Goal: Find specific page/section: Find specific page/section

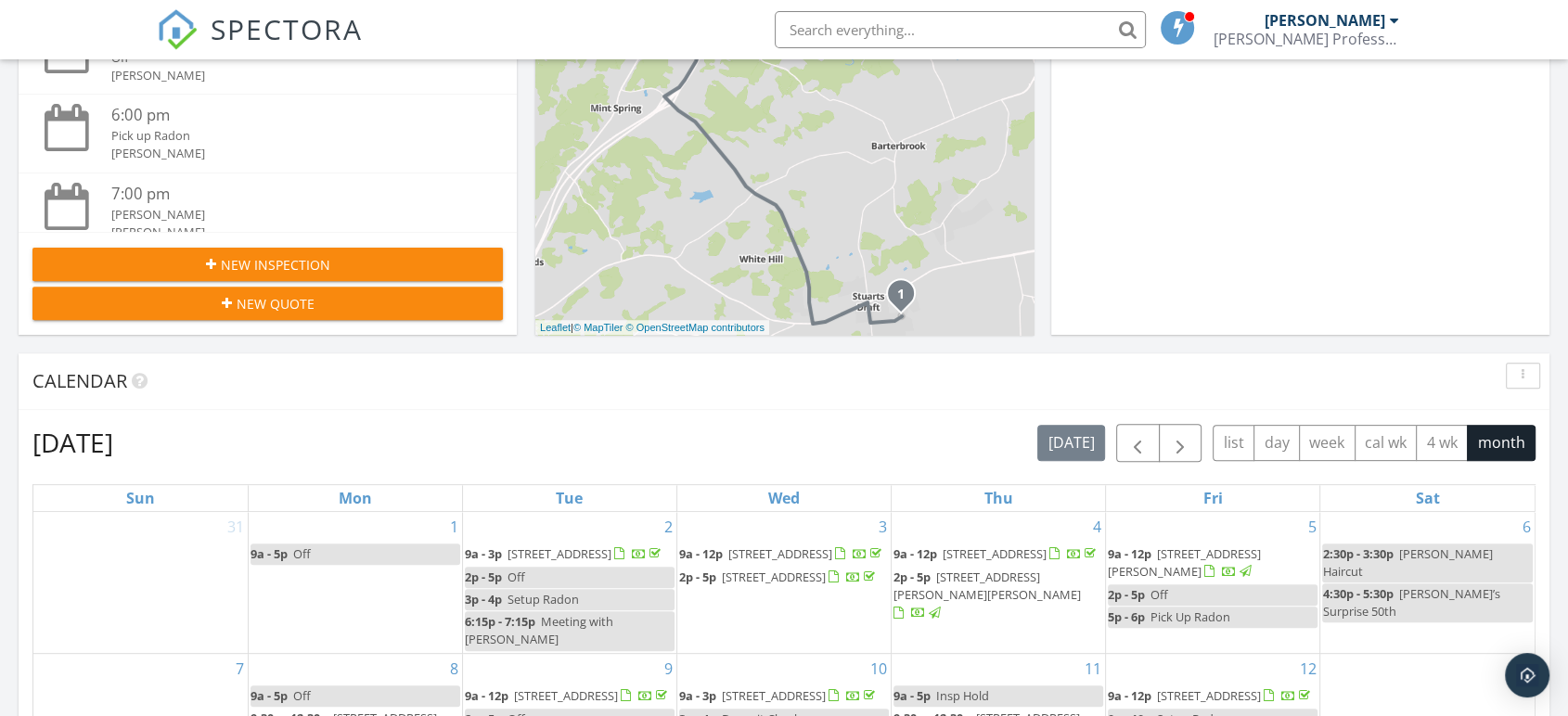
scroll to position [626, 0]
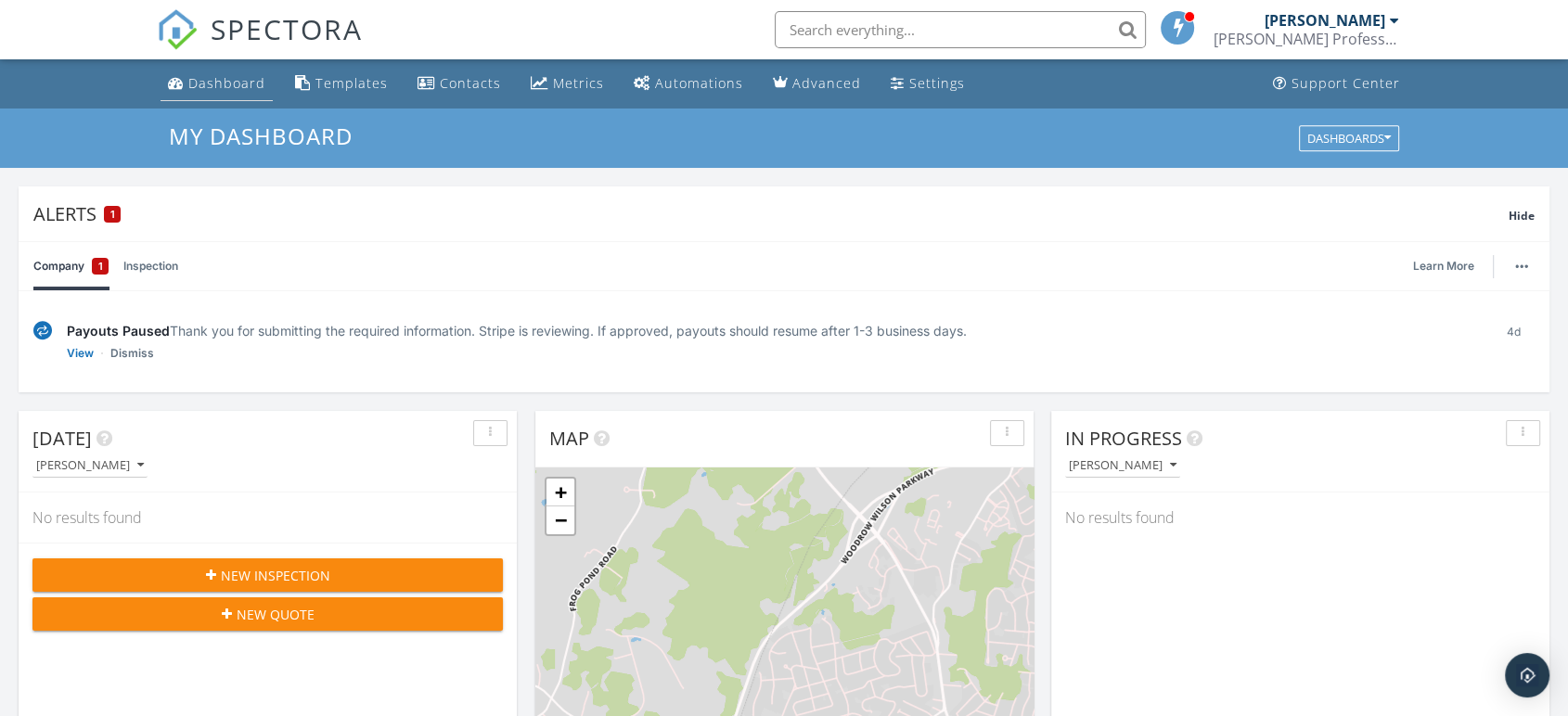
click at [216, 84] on div "Dashboard" at bounding box center [227, 82] width 77 height 18
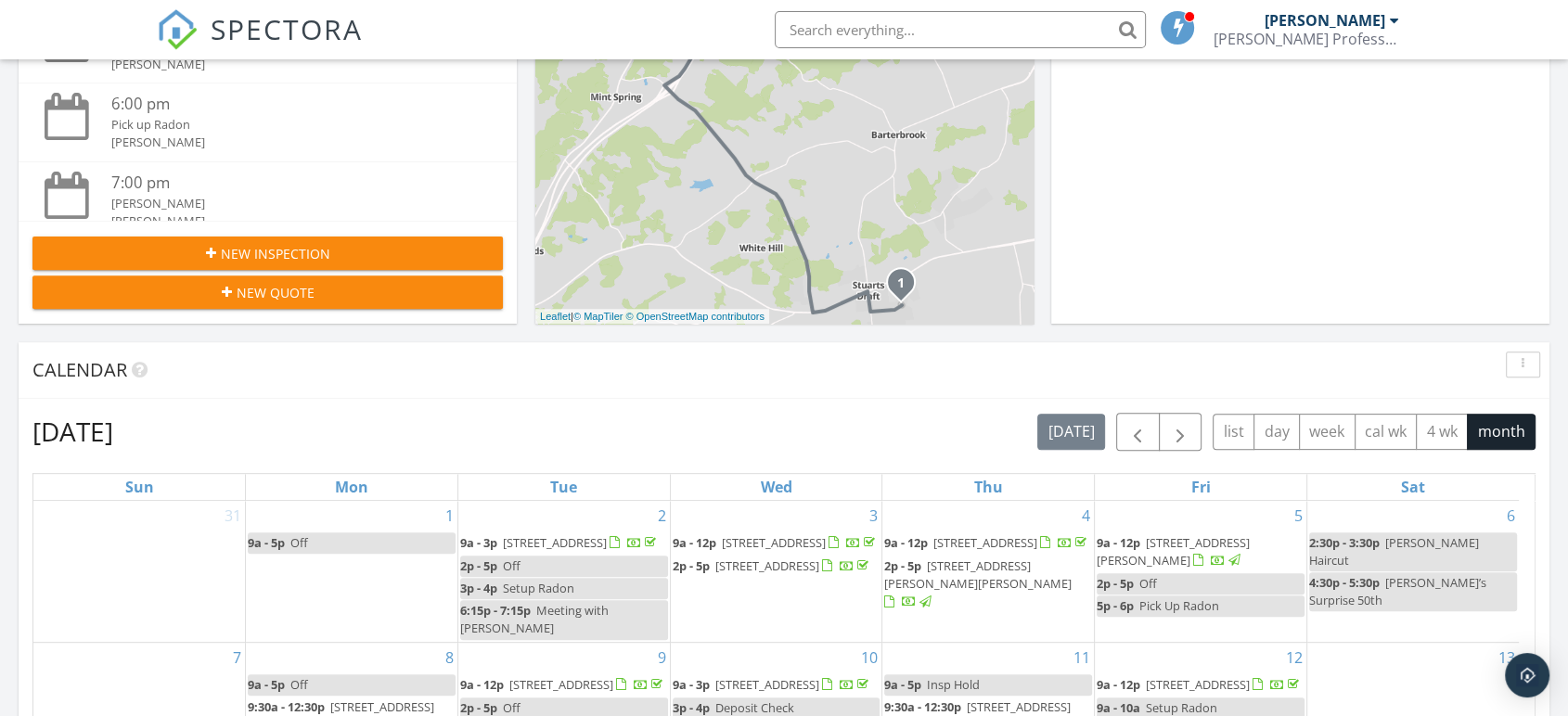
scroll to position [624, 0]
click at [1177, 429] on span "button" at bounding box center [1180, 434] width 22 height 22
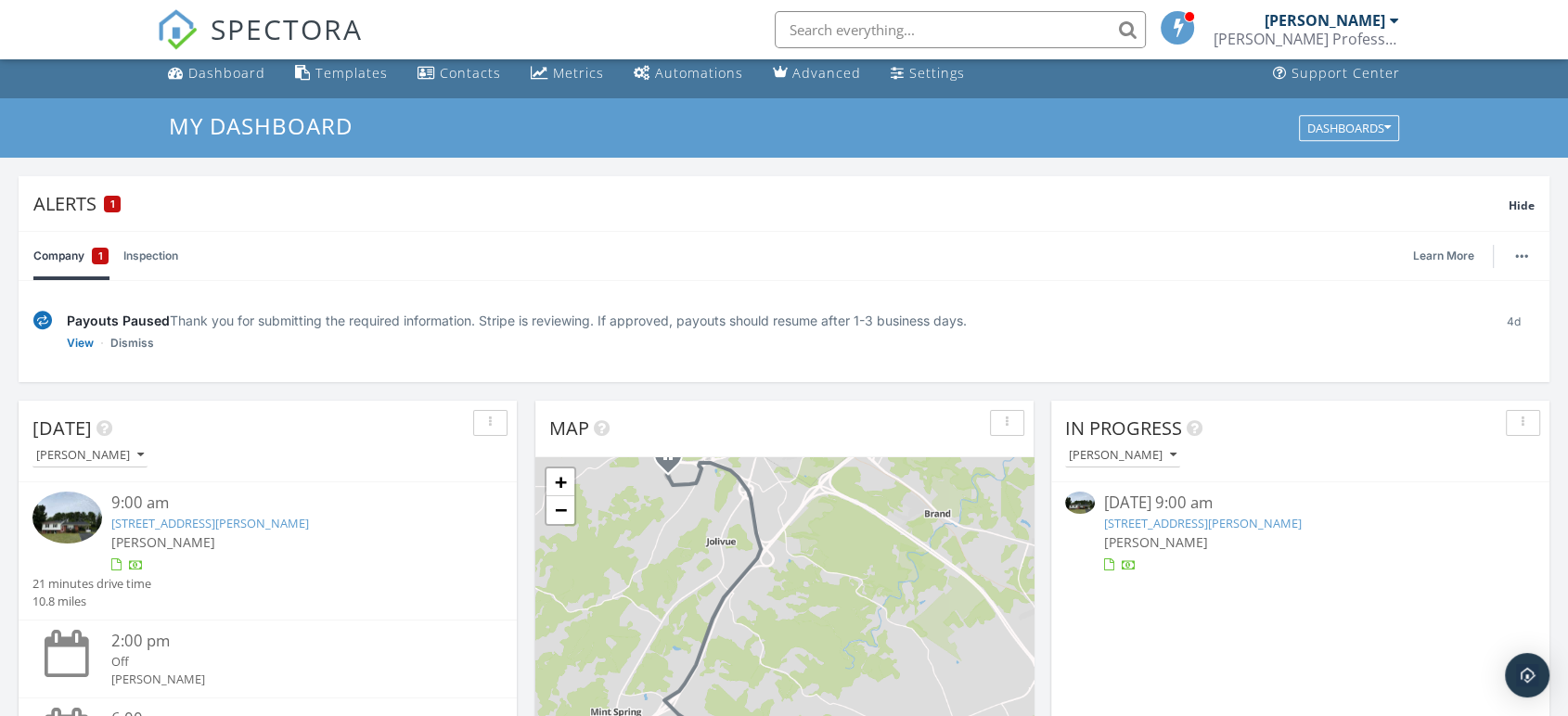
scroll to position [0, 0]
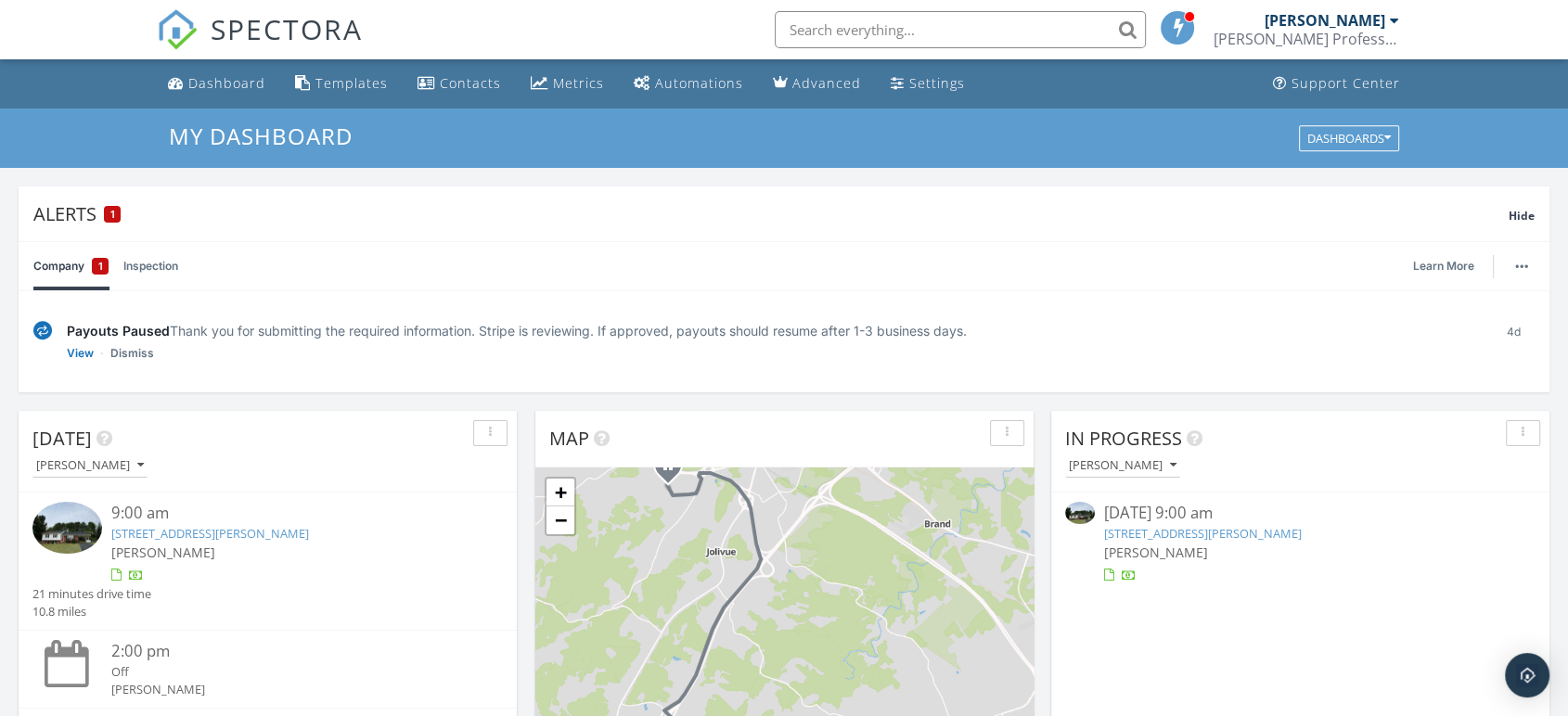
click at [1267, 533] on link "[STREET_ADDRESS][PERSON_NAME]" at bounding box center [1202, 534] width 197 height 17
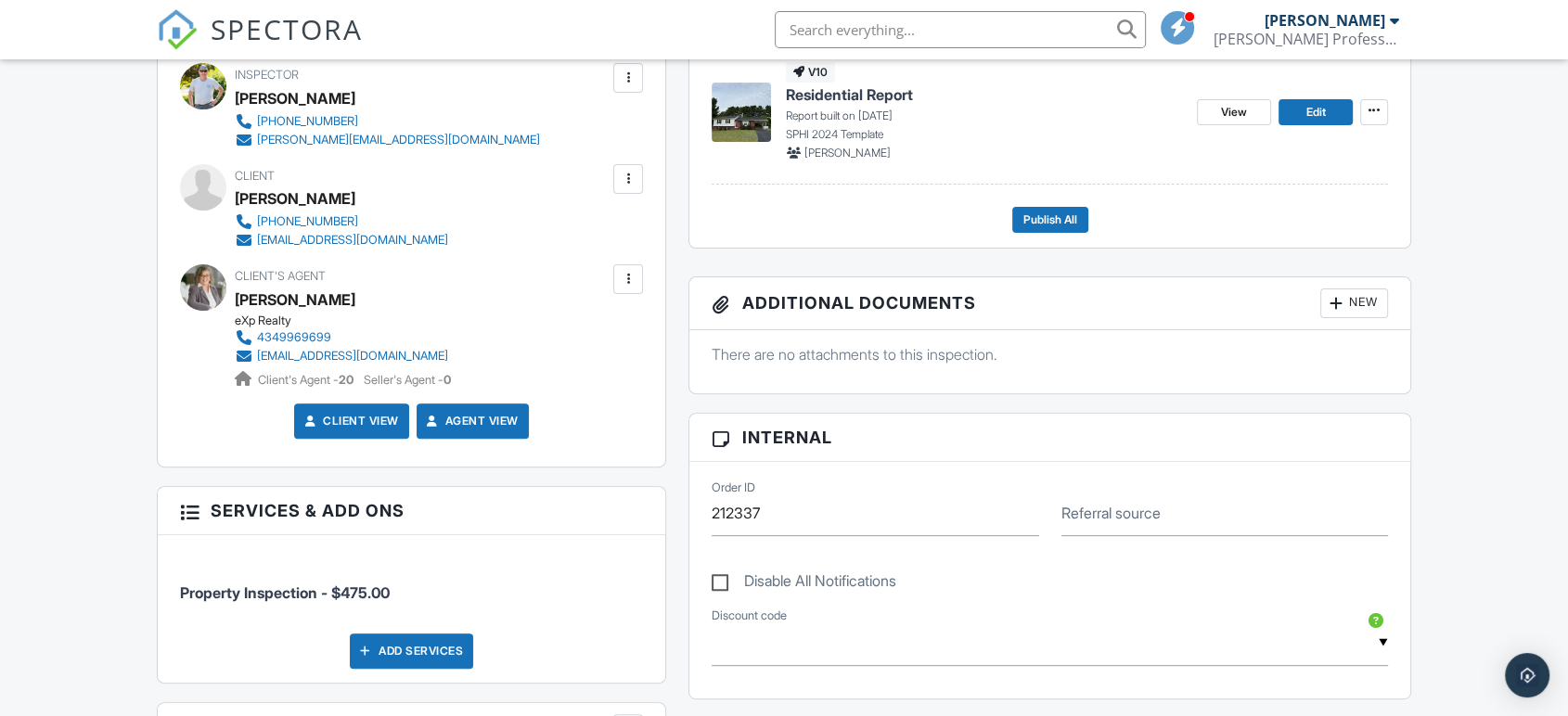
scroll to position [431, 0]
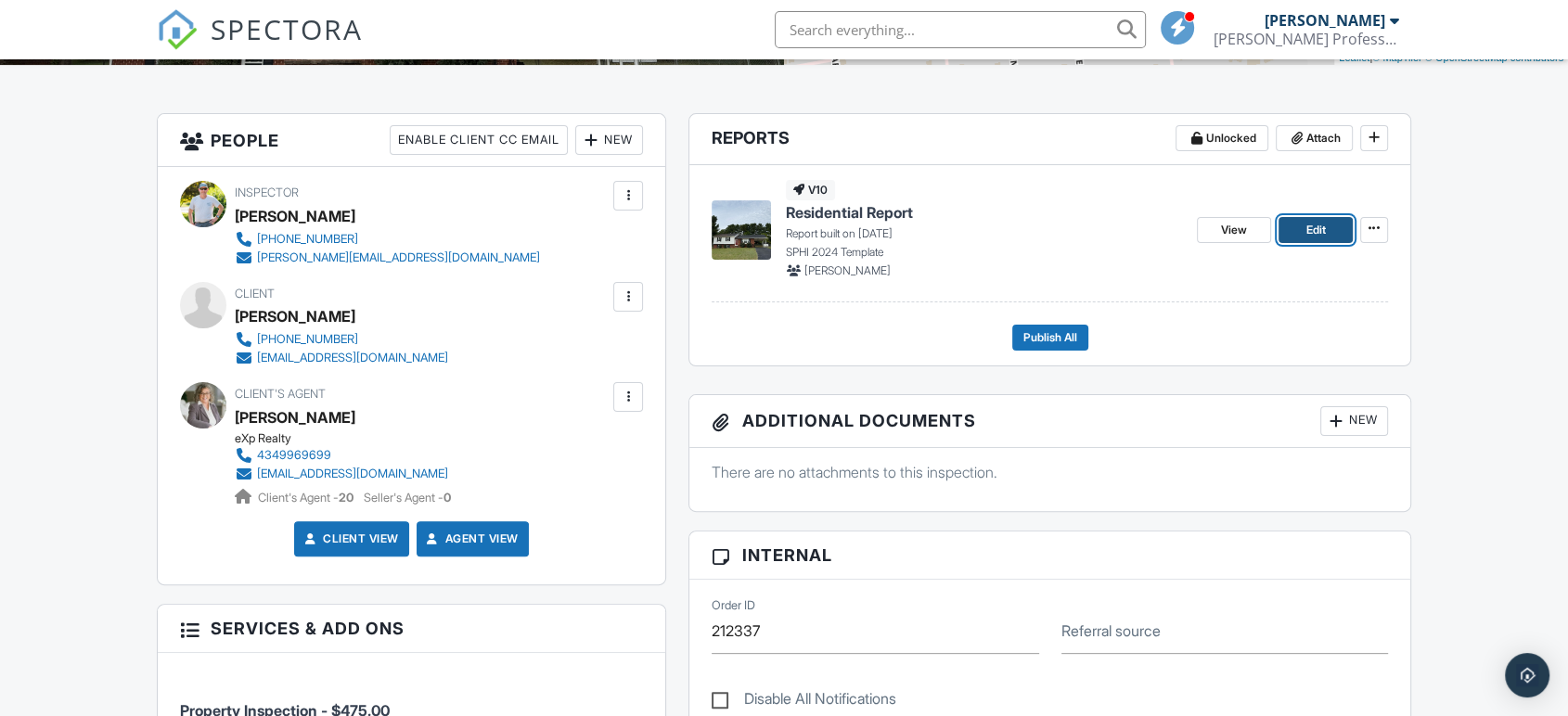
click at [1306, 225] on span "Edit" at bounding box center [1315, 230] width 20 height 19
